Goal: Find specific page/section: Find specific page/section

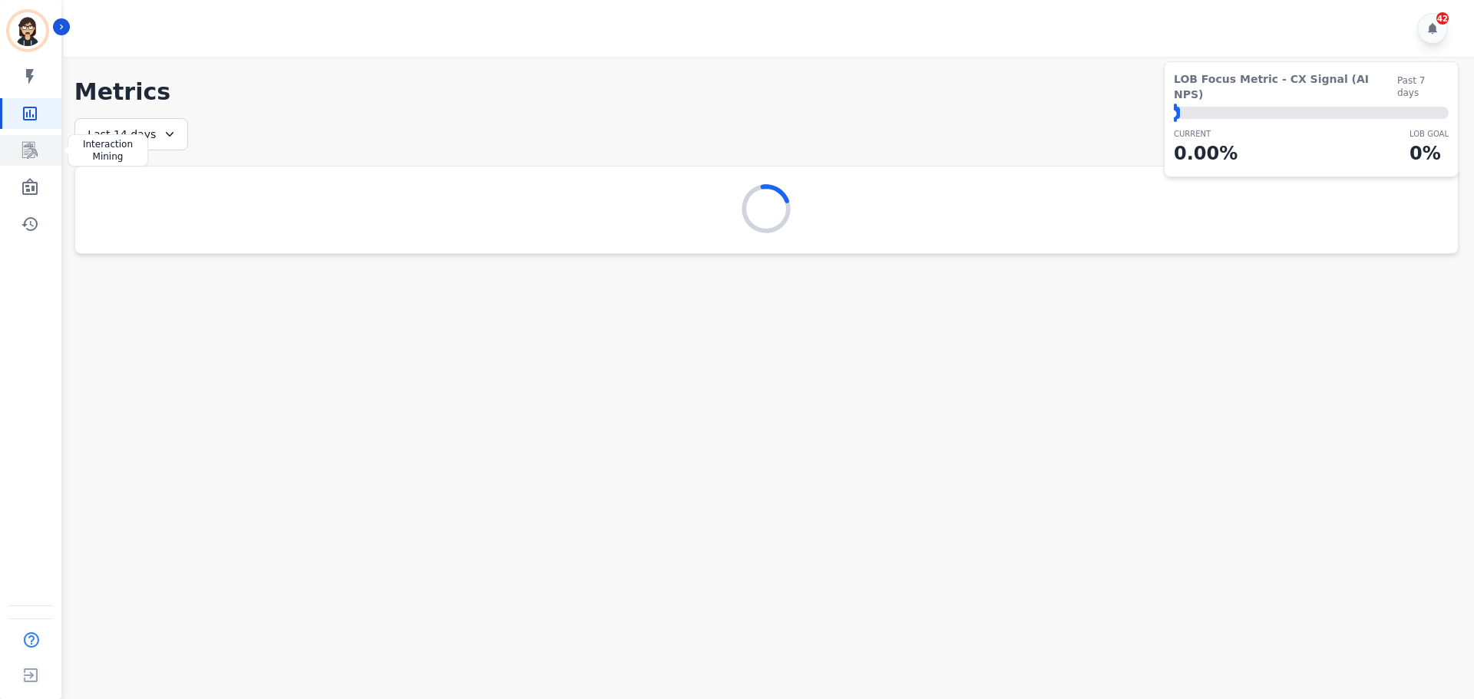
click at [28, 159] on icon "Sidebar" at bounding box center [30, 150] width 18 height 18
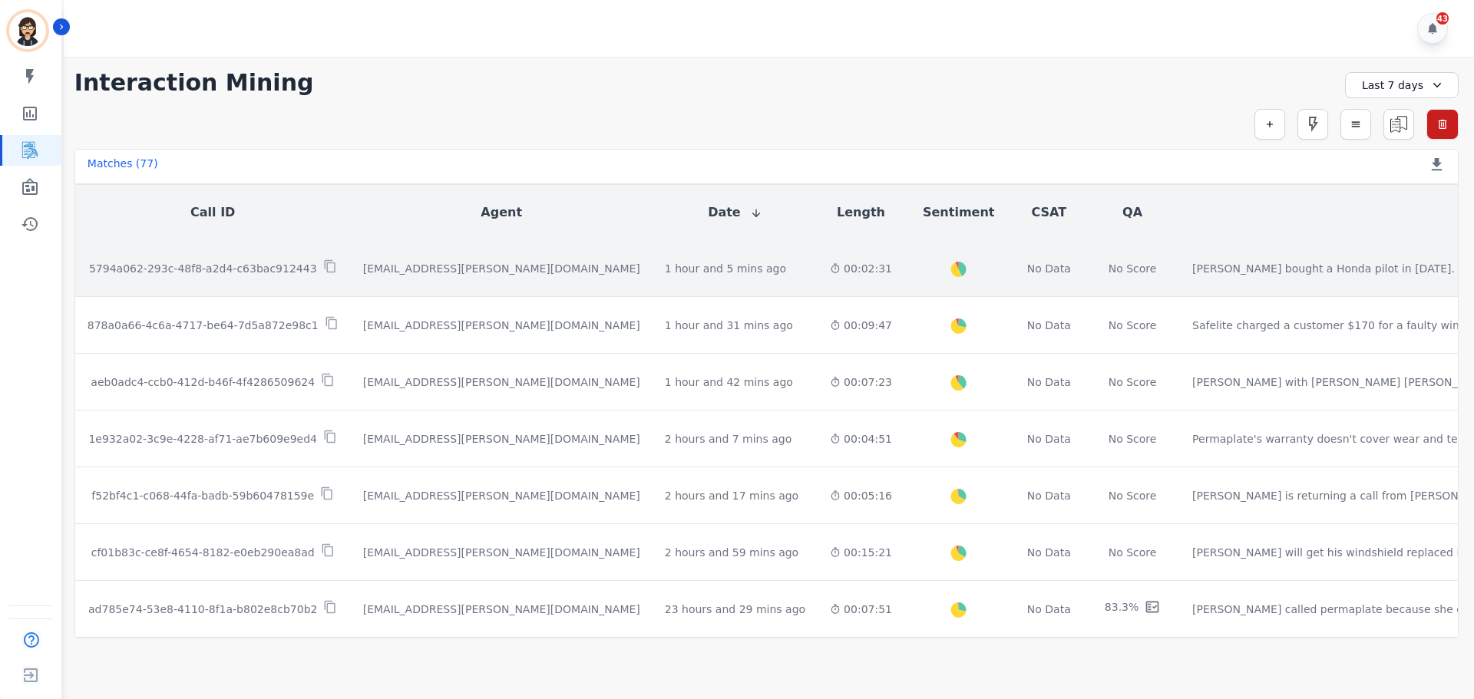
click at [351, 291] on td "[EMAIL_ADDRESS][PERSON_NAME][DOMAIN_NAME]" at bounding box center [502, 268] width 302 height 57
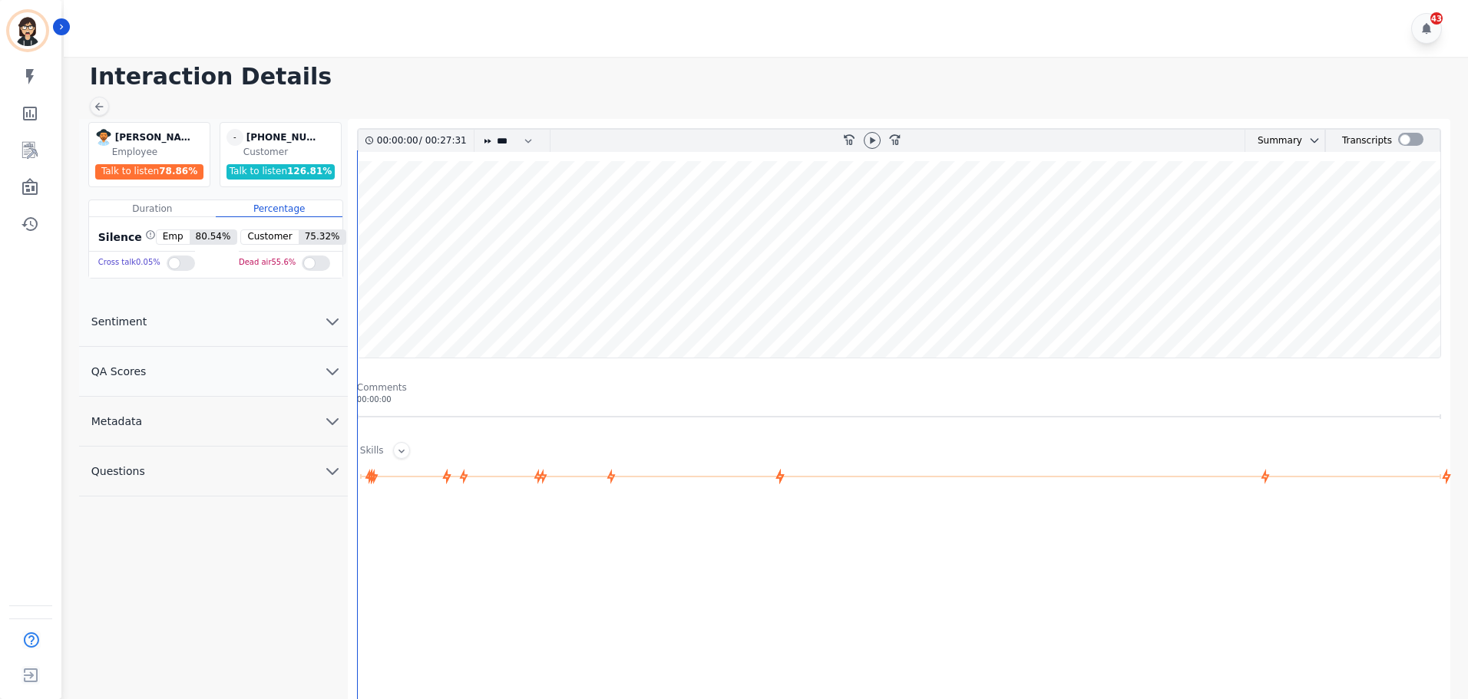
click at [137, 567] on div "[PERSON_NAME] [PERSON_NAME] Employee Talk to listen 78.86 % - [PHONE_NUMBER] un…" at bounding box center [213, 503] width 269 height 769
click at [863, 139] on div at bounding box center [872, 141] width 23 height 22
click at [869, 135] on icon at bounding box center [872, 140] width 12 height 12
click at [1410, 141] on div at bounding box center [1410, 139] width 25 height 13
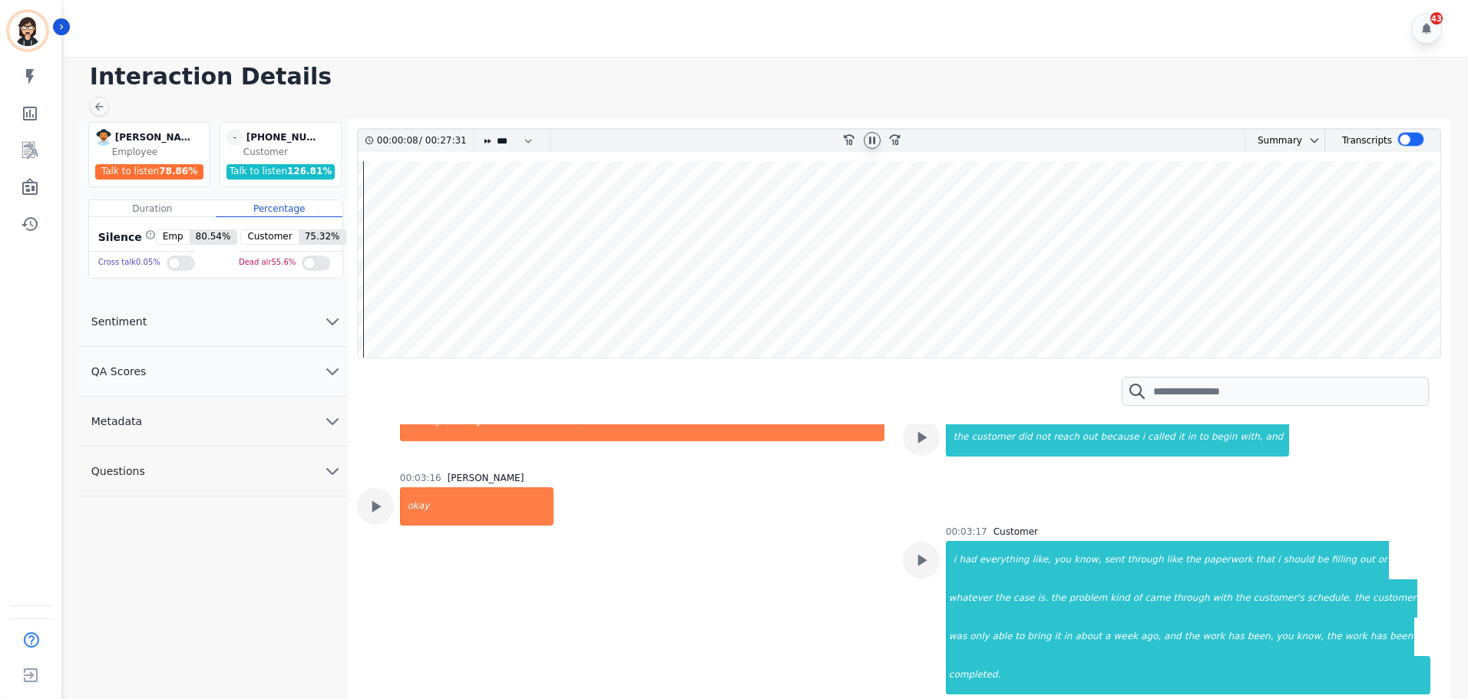
scroll to position [1612, 0]
